Goal: Transaction & Acquisition: Purchase product/service

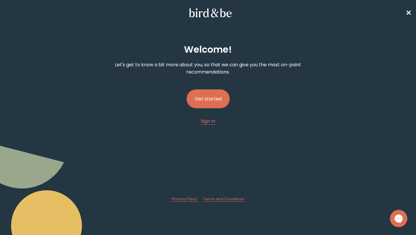
click at [211, 100] on button "Get started" at bounding box center [208, 98] width 43 height 19
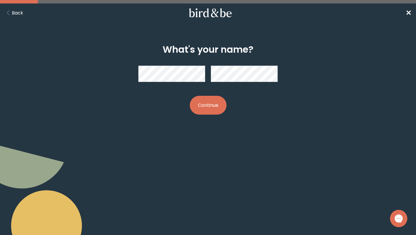
click at [154, 140] on body "plus-circle minus-circle close-circle Bird & Be Logo Bird & Be Logo arrow-left …" at bounding box center [208, 117] width 416 height 235
click at [217, 105] on button "Continue" at bounding box center [208, 105] width 37 height 19
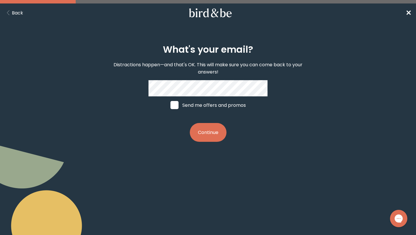
click at [182, 175] on body "plus-circle minus-circle close-circle Bird & Be Logo Bird & Be Logo arrow-left …" at bounding box center [208, 117] width 416 height 235
click at [192, 104] on label "Send me offers and promos" at bounding box center [208, 104] width 86 height 17
click at [171, 105] on input "Send me offers and promos" at bounding box center [170, 105] width 0 height 0
checkbox input "true"
click at [206, 131] on button "Continue" at bounding box center [208, 132] width 37 height 19
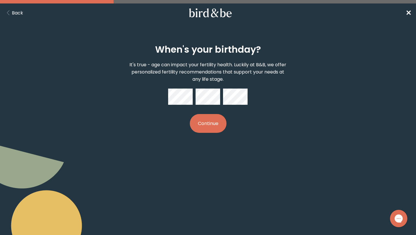
click at [210, 128] on button "Continue" at bounding box center [208, 123] width 37 height 19
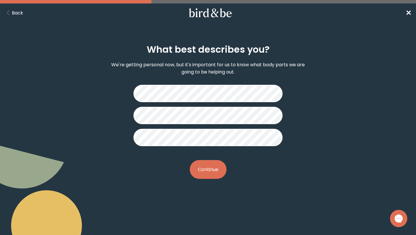
click at [206, 167] on button "Continue" at bounding box center [208, 169] width 37 height 19
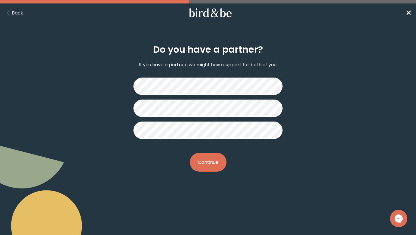
click at [211, 167] on button "Continue" at bounding box center [208, 162] width 37 height 19
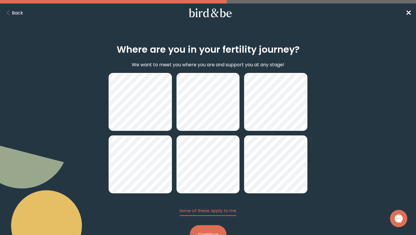
scroll to position [22, 0]
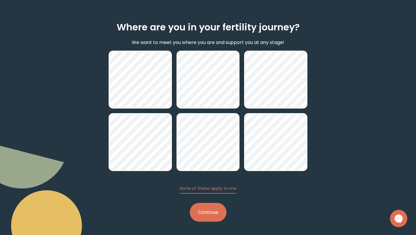
click at [211, 213] on button "Continue" at bounding box center [208, 212] width 37 height 19
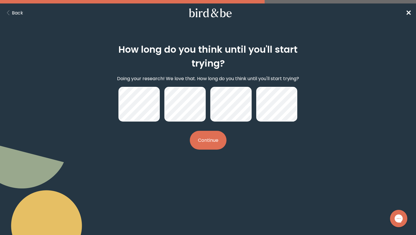
click at [217, 143] on button "Continue" at bounding box center [208, 140] width 37 height 19
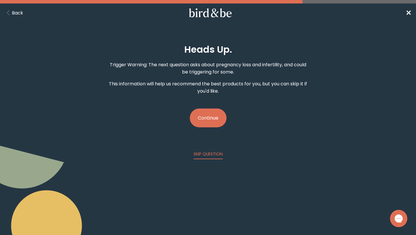
click at [211, 114] on button "Continue" at bounding box center [208, 117] width 37 height 19
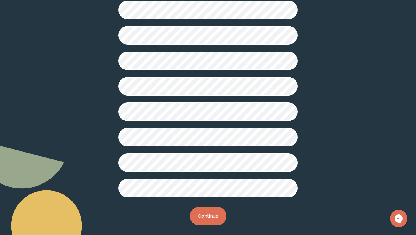
scroll to position [129, 0]
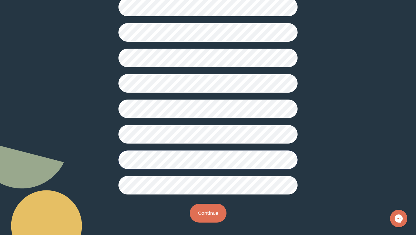
click at [212, 216] on button "Continue" at bounding box center [208, 213] width 37 height 19
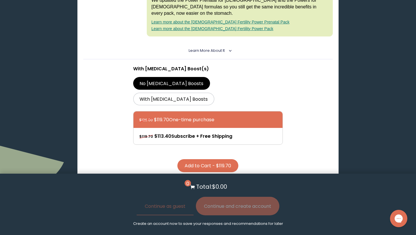
scroll to position [200, 0]
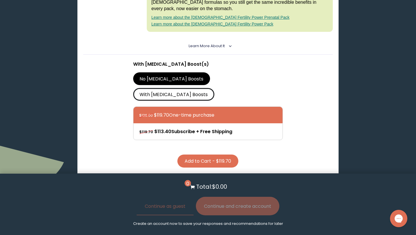
click at [215, 88] on label "With [MEDICAL_DATA] Boosts" at bounding box center [173, 94] width 81 height 13
click at [0, 0] on input "With [MEDICAL_DATA] Boosts" at bounding box center [0, 0] width 0 height 0
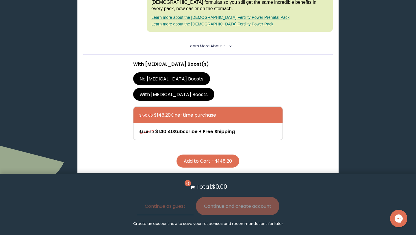
click at [167, 72] on label "No [MEDICAL_DATA] Boosts" at bounding box center [171, 78] width 77 height 13
click at [0, 0] on input "No [MEDICAL_DATA] Boosts" at bounding box center [0, 0] width 0 height 0
click at [207, 88] on label "With [MEDICAL_DATA] Boosts" at bounding box center [173, 94] width 81 height 13
click at [0, 0] on input "With [MEDICAL_DATA] Boosts" at bounding box center [0, 0] width 0 height 0
click at [215, 154] on button "Add to Cart - $148.20" at bounding box center [208, 160] width 63 height 13
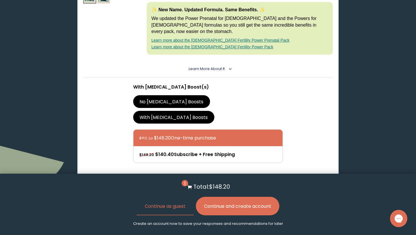
scroll to position [159, 0]
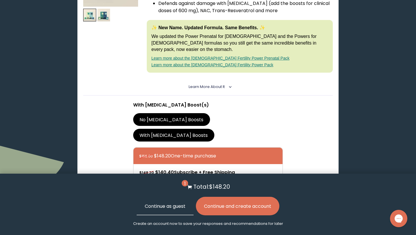
click at [166, 209] on button "Continue as guest" at bounding box center [165, 206] width 57 height 19
